Goal: Task Accomplishment & Management: Manage account settings

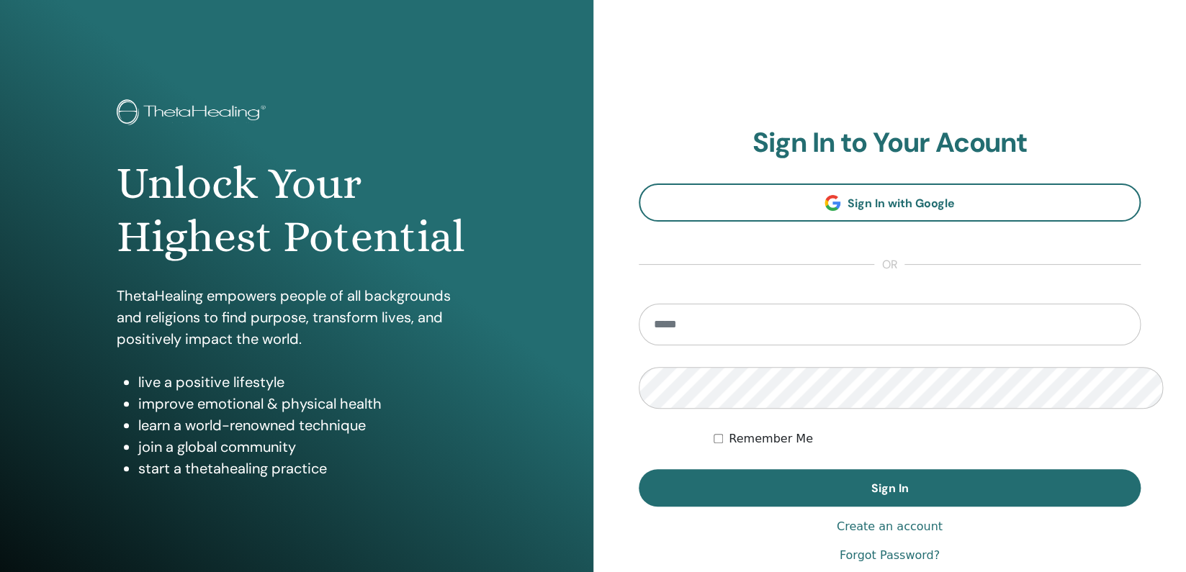
click at [782, 304] on input "email" at bounding box center [889, 325] width 502 height 42
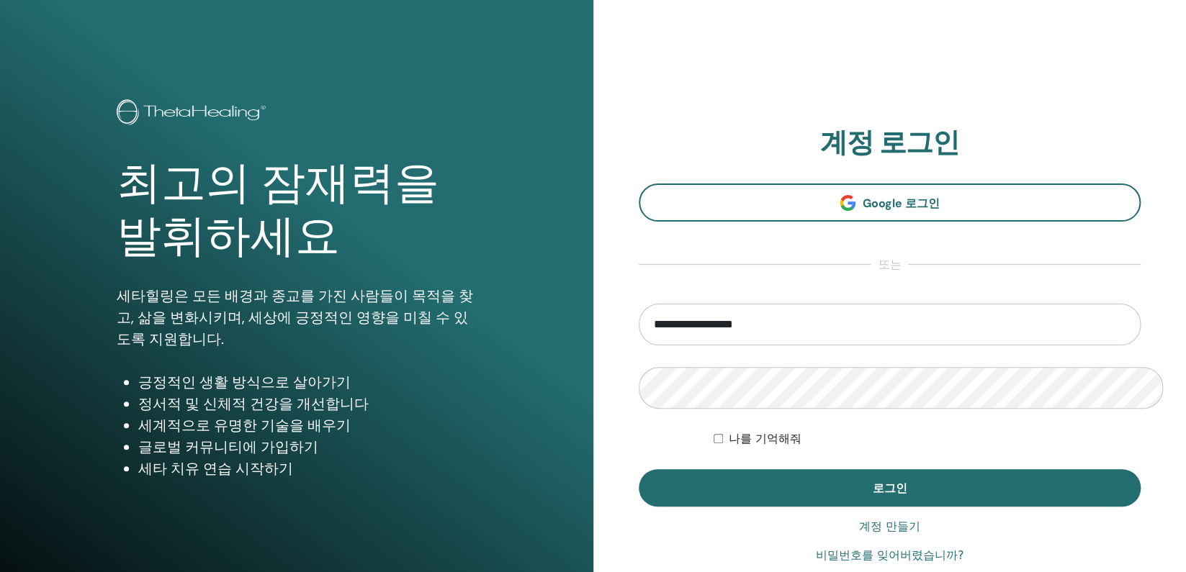
type input "**********"
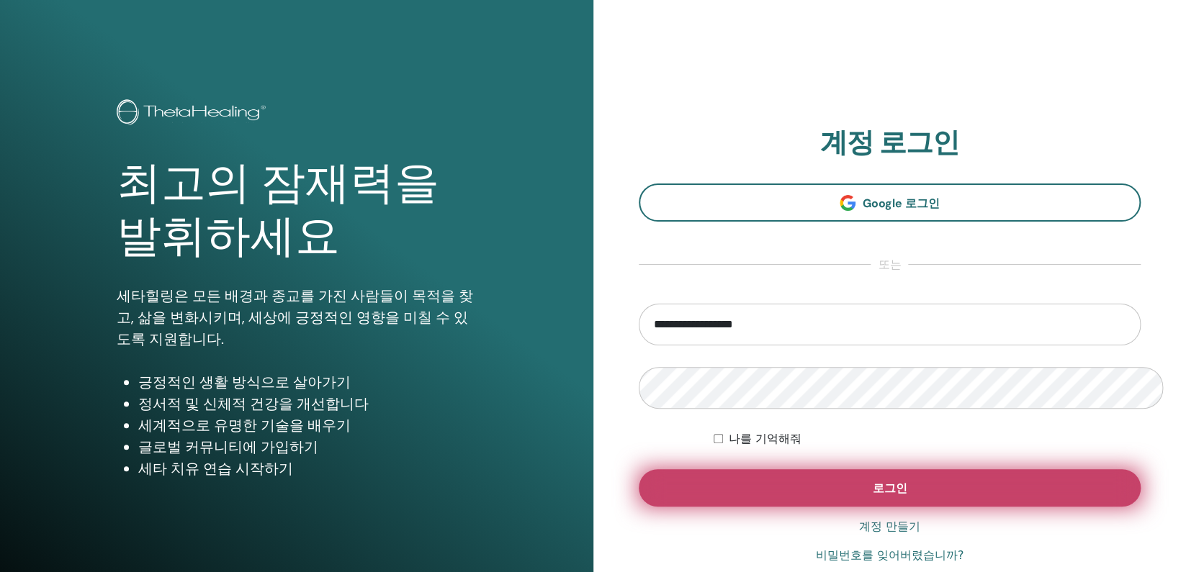
click at [873, 469] on button "로그인" at bounding box center [889, 487] width 502 height 37
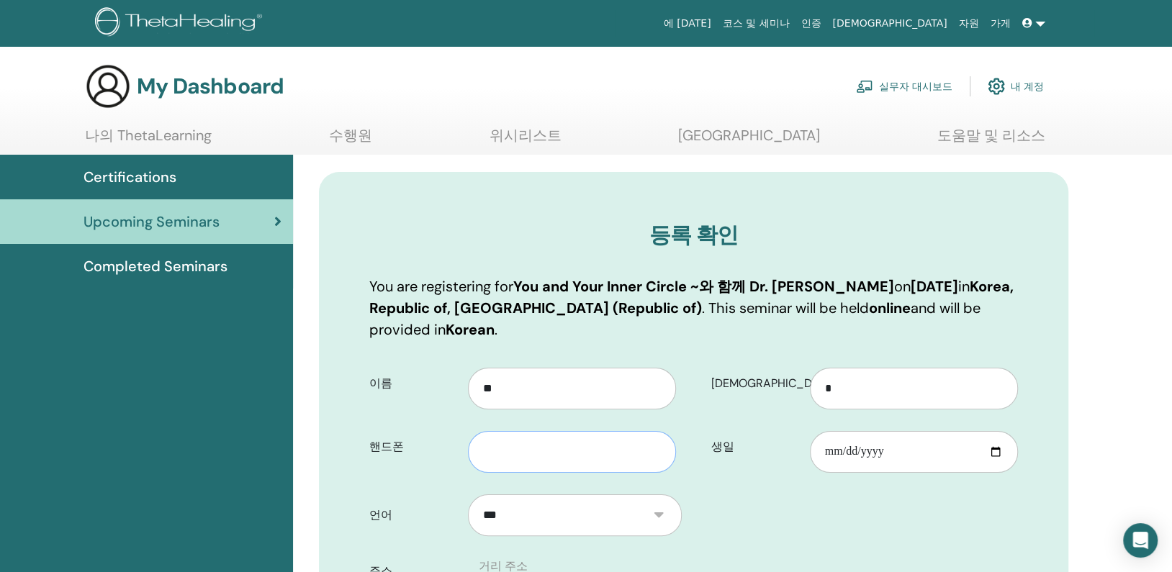
click at [547, 431] on input "text" at bounding box center [572, 452] width 208 height 42
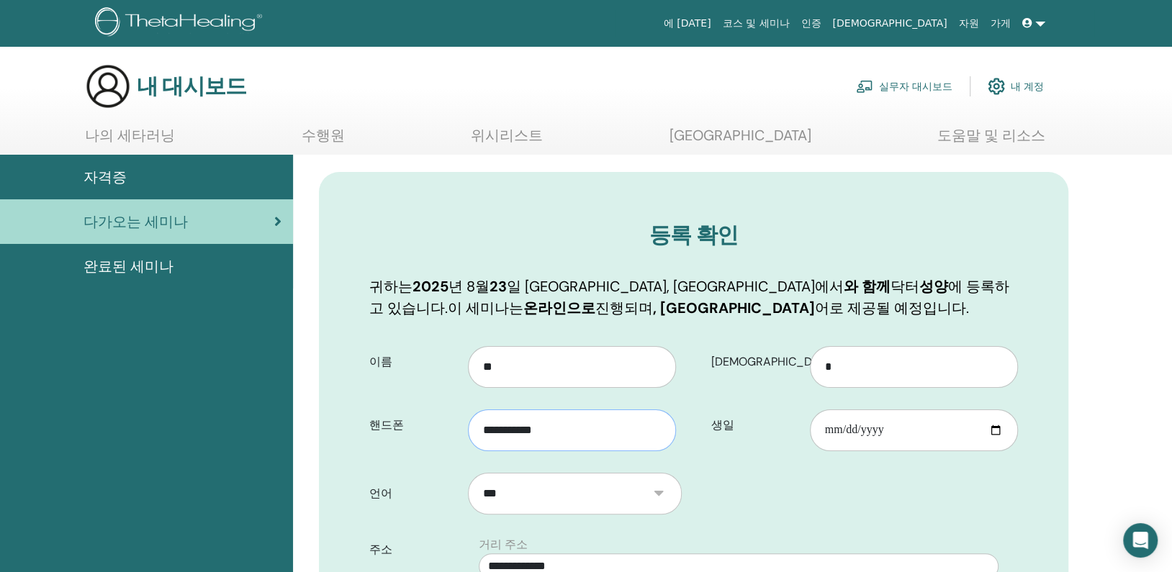
type input "**********"
click at [1007, 410] on input "생일" at bounding box center [914, 431] width 208 height 42
click at [996, 410] on input "생일" at bounding box center [914, 431] width 208 height 42
type input "**********"
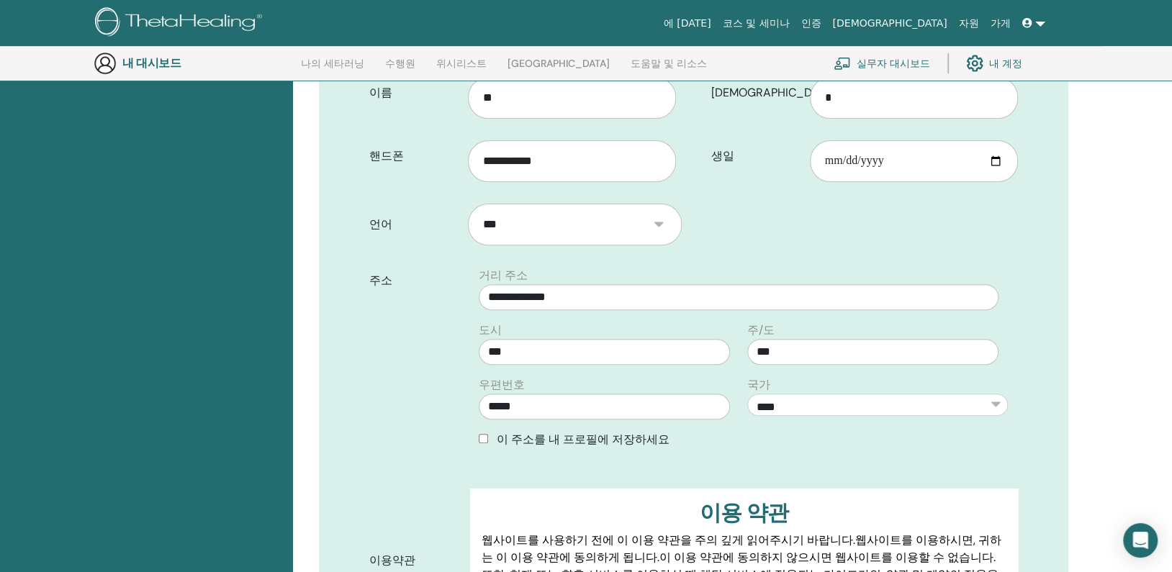
scroll to position [574, 0]
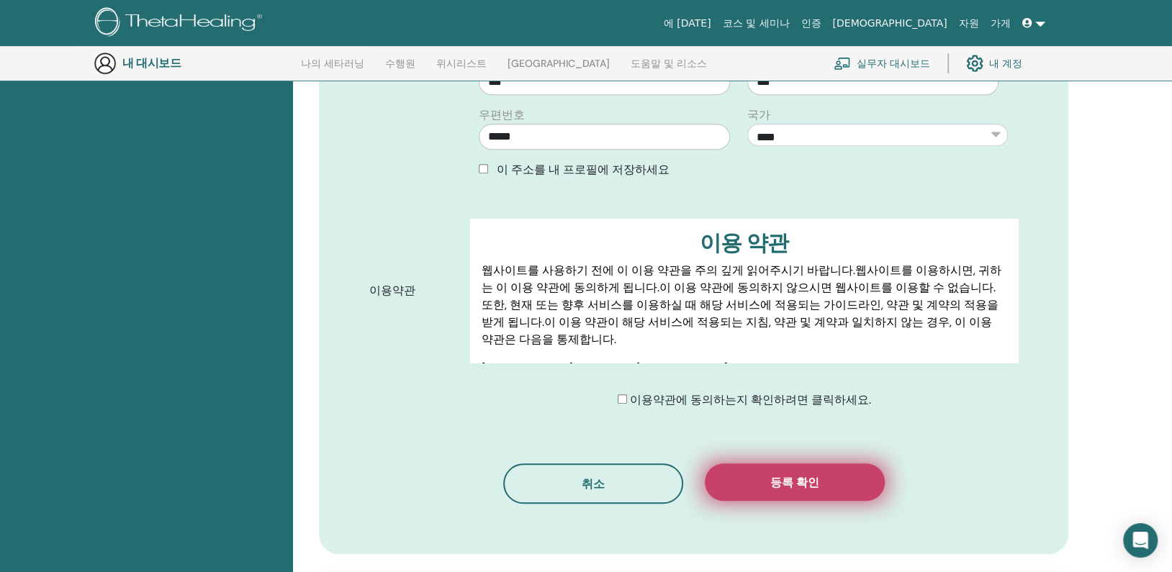
click at [823, 464] on button "등록 확인" at bounding box center [795, 482] width 180 height 37
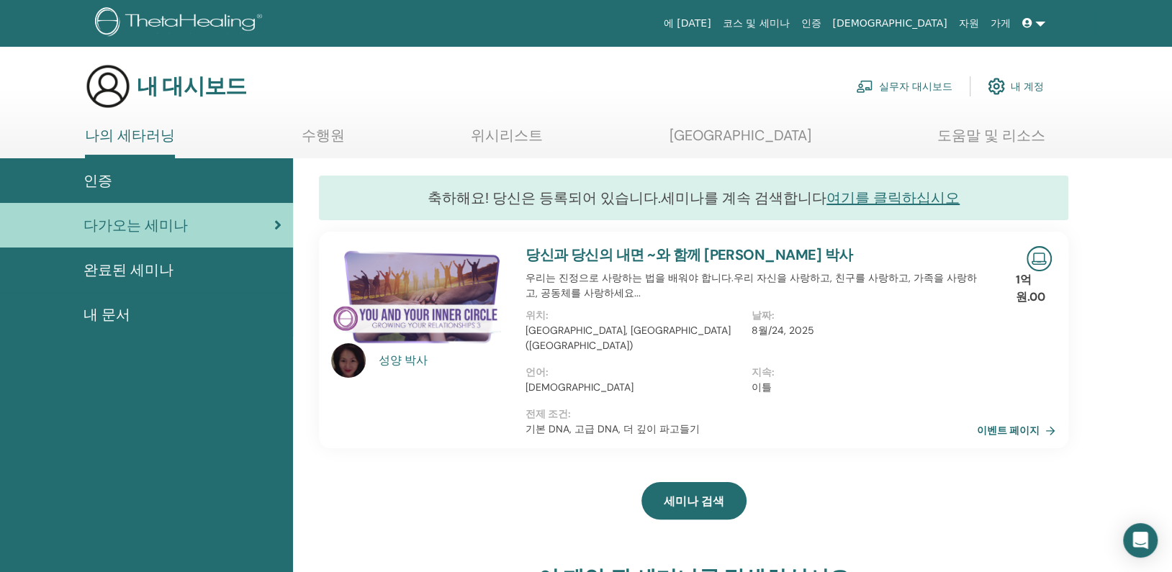
click at [140, 216] on font "다가오는 세미나" at bounding box center [135, 225] width 104 height 19
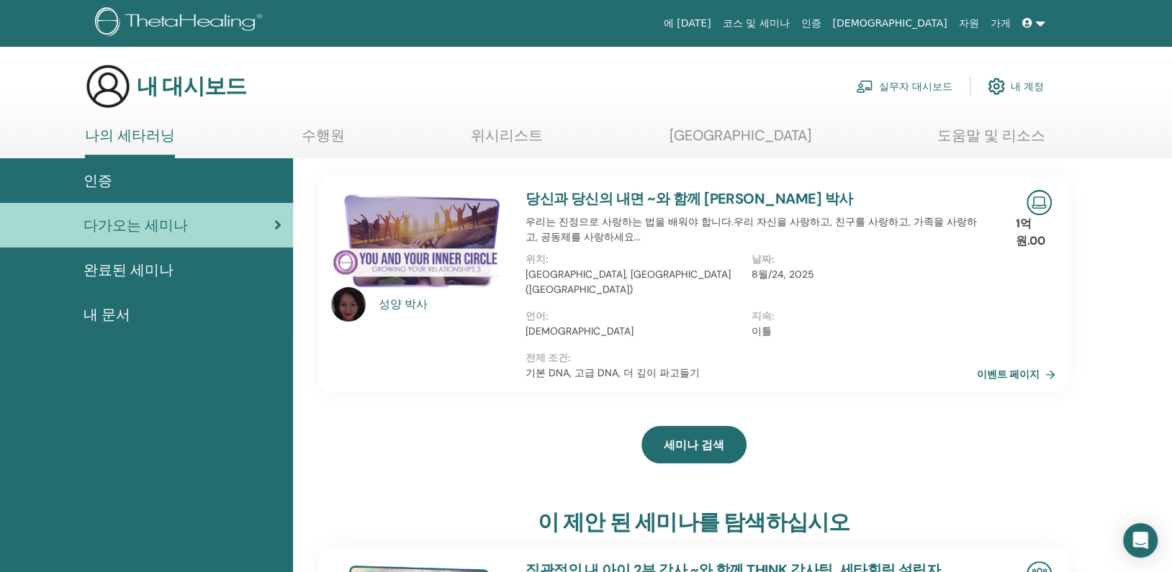
click at [121, 170] on div "인증" at bounding box center [147, 181] width 270 height 22
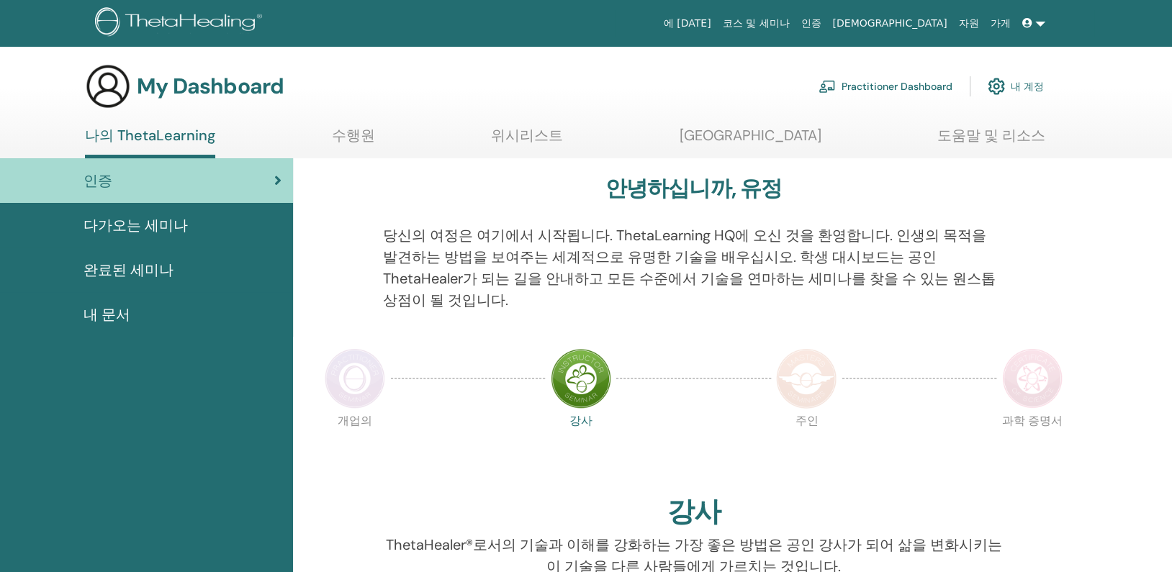
click at [98, 174] on span "인증" at bounding box center [97, 181] width 29 height 22
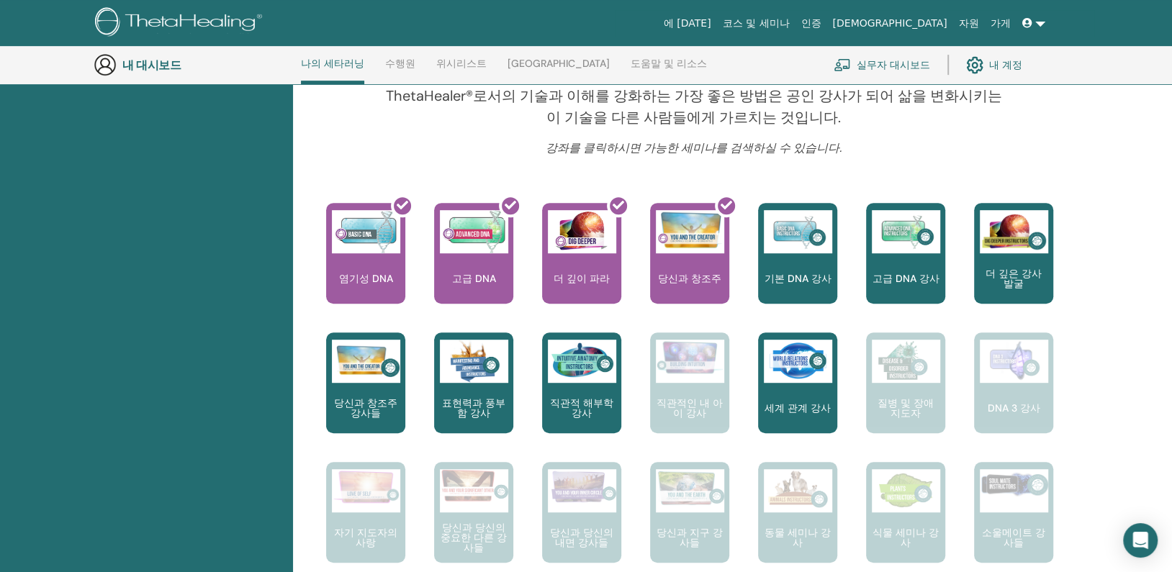
scroll to position [397, 0]
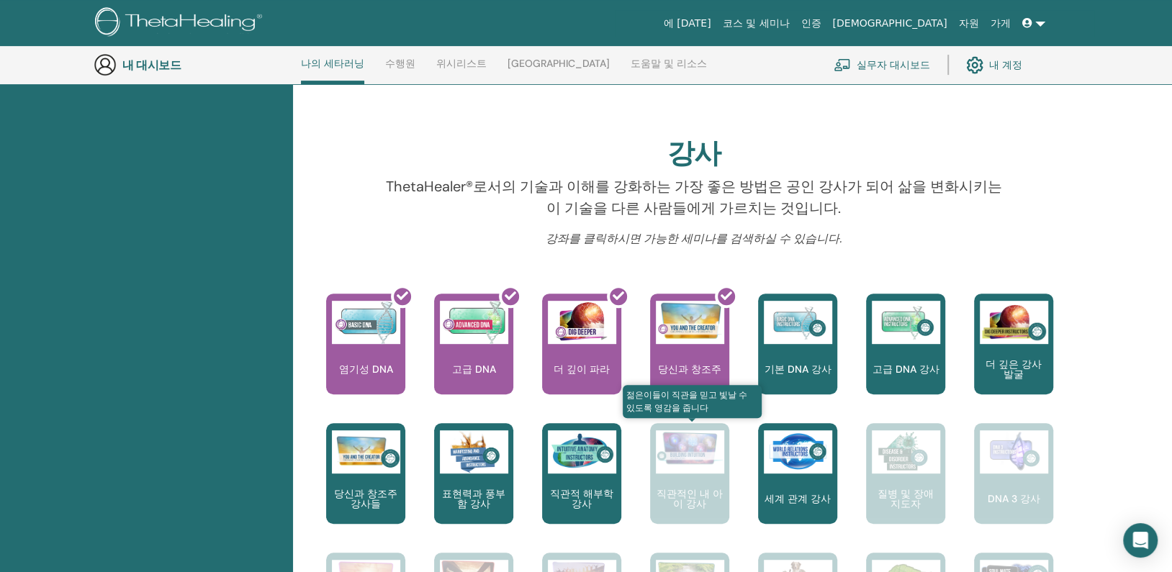
click at [671, 430] on img at bounding box center [690, 447] width 68 height 35
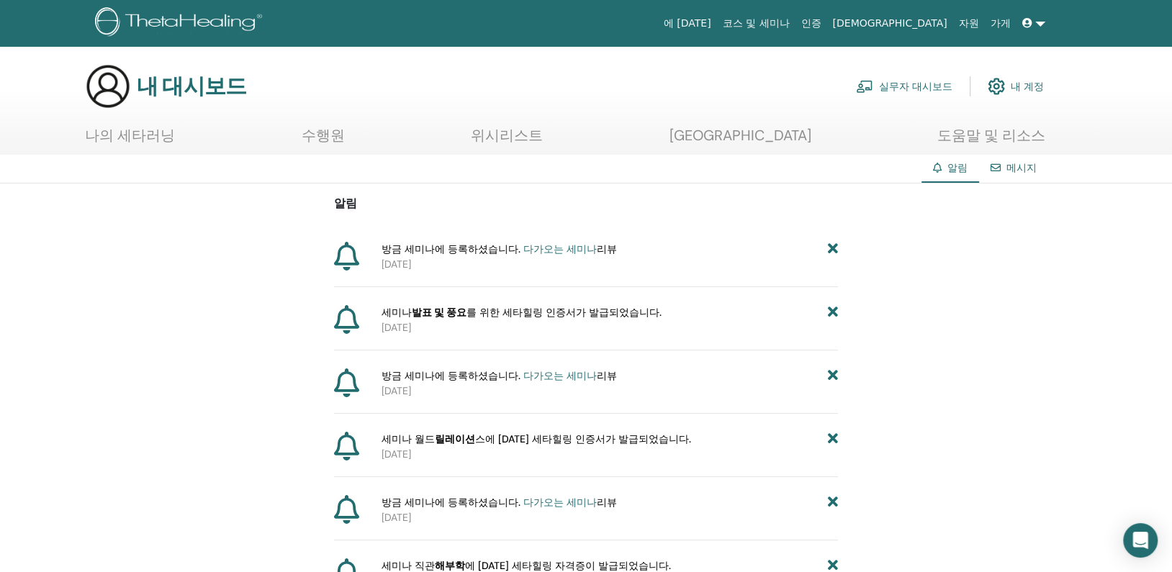
click at [1005, 76] on img at bounding box center [996, 86] width 17 height 24
